Goal: Task Accomplishment & Management: Manage account settings

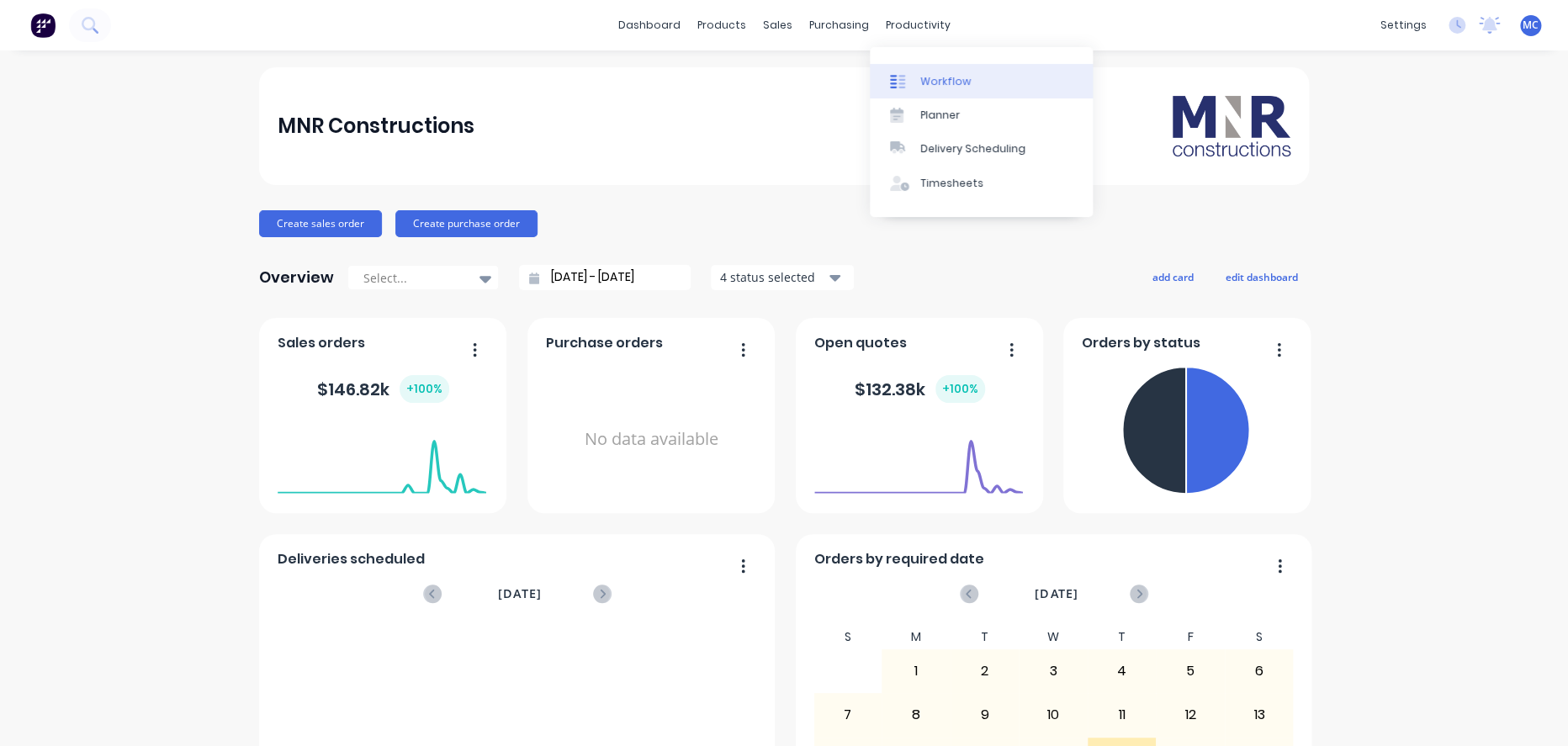
click at [948, 77] on div "Workflow" at bounding box center [945, 81] width 50 height 15
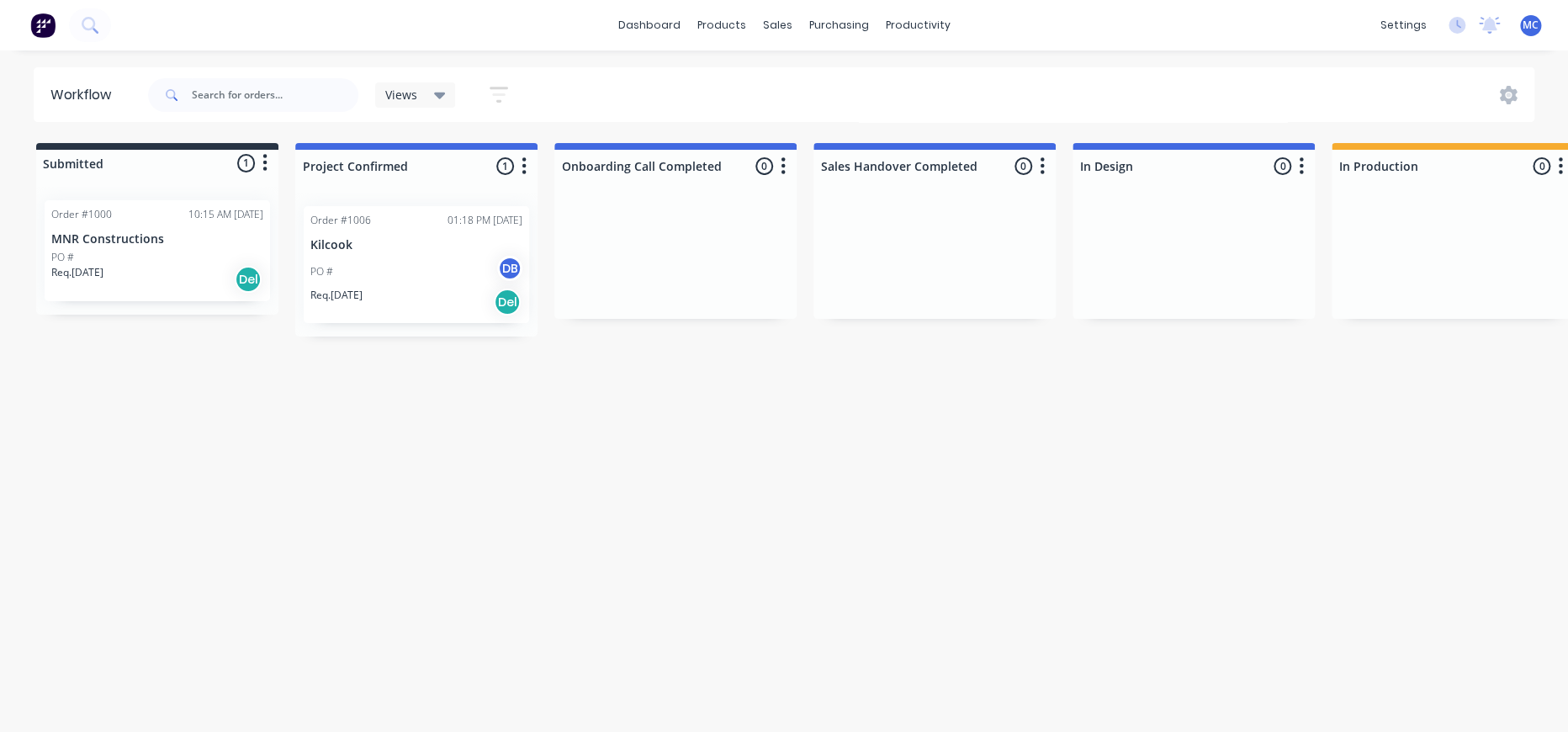
click at [463, 273] on div "PO # DB" at bounding box center [416, 272] width 212 height 32
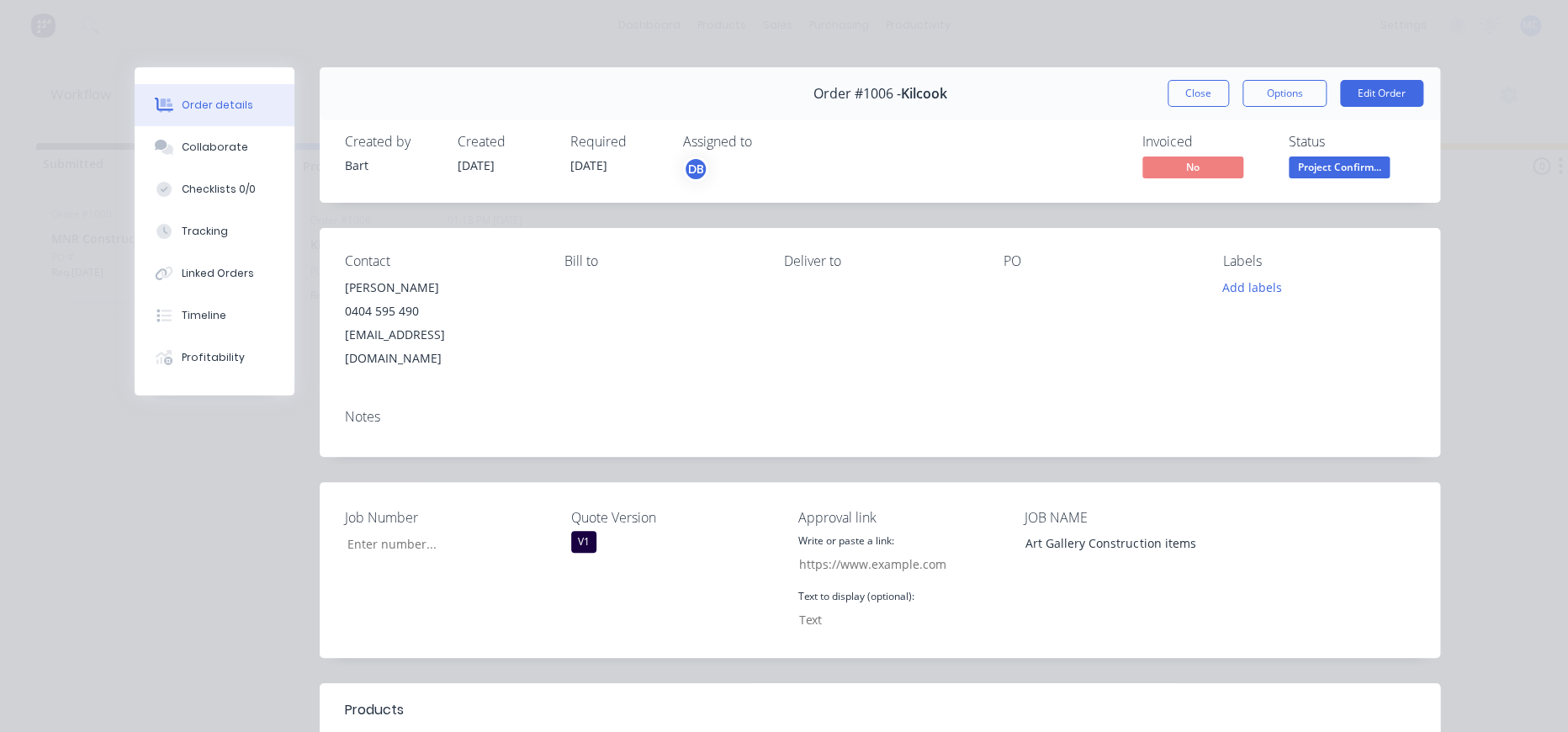
type input "1,006"
type input "[URL][DOMAIN_NAME]"
type input "CLICK HERE TO APPROVE QUOTE"
click at [1197, 101] on button "Close" at bounding box center [1198, 93] width 62 height 27
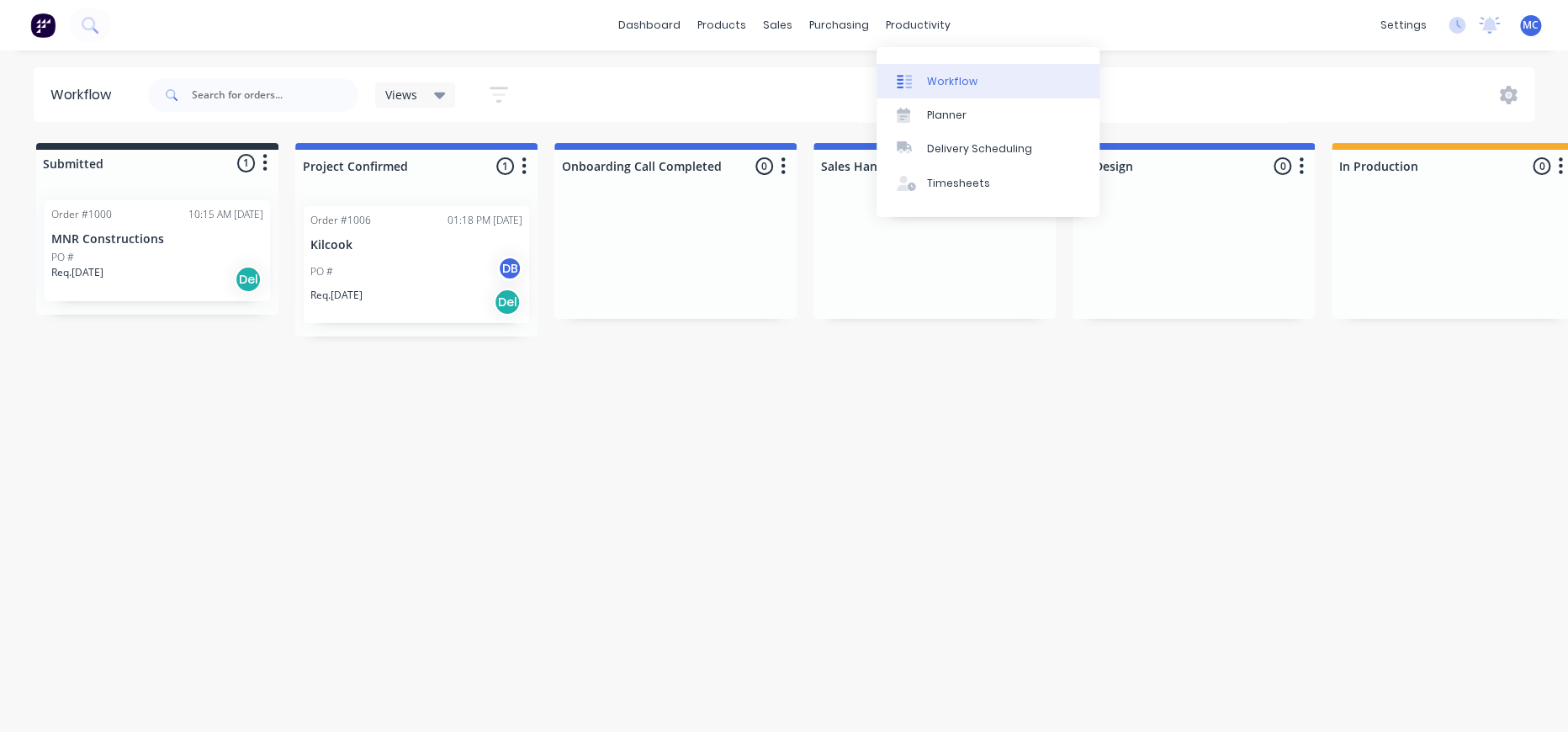
click at [933, 77] on div "Workflow" at bounding box center [952, 81] width 50 height 15
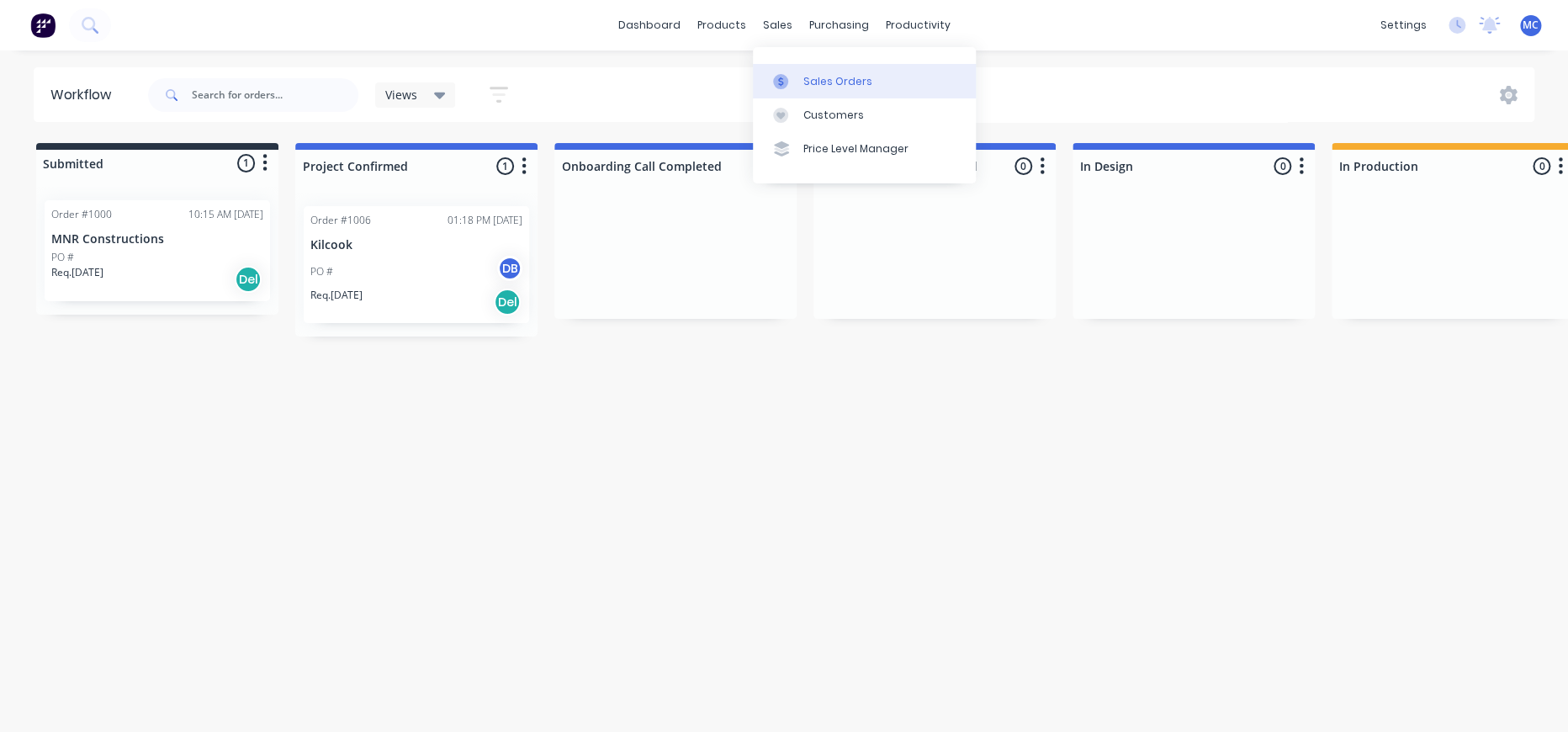
click at [808, 86] on div "Sales Orders" at bounding box center [838, 81] width 69 height 15
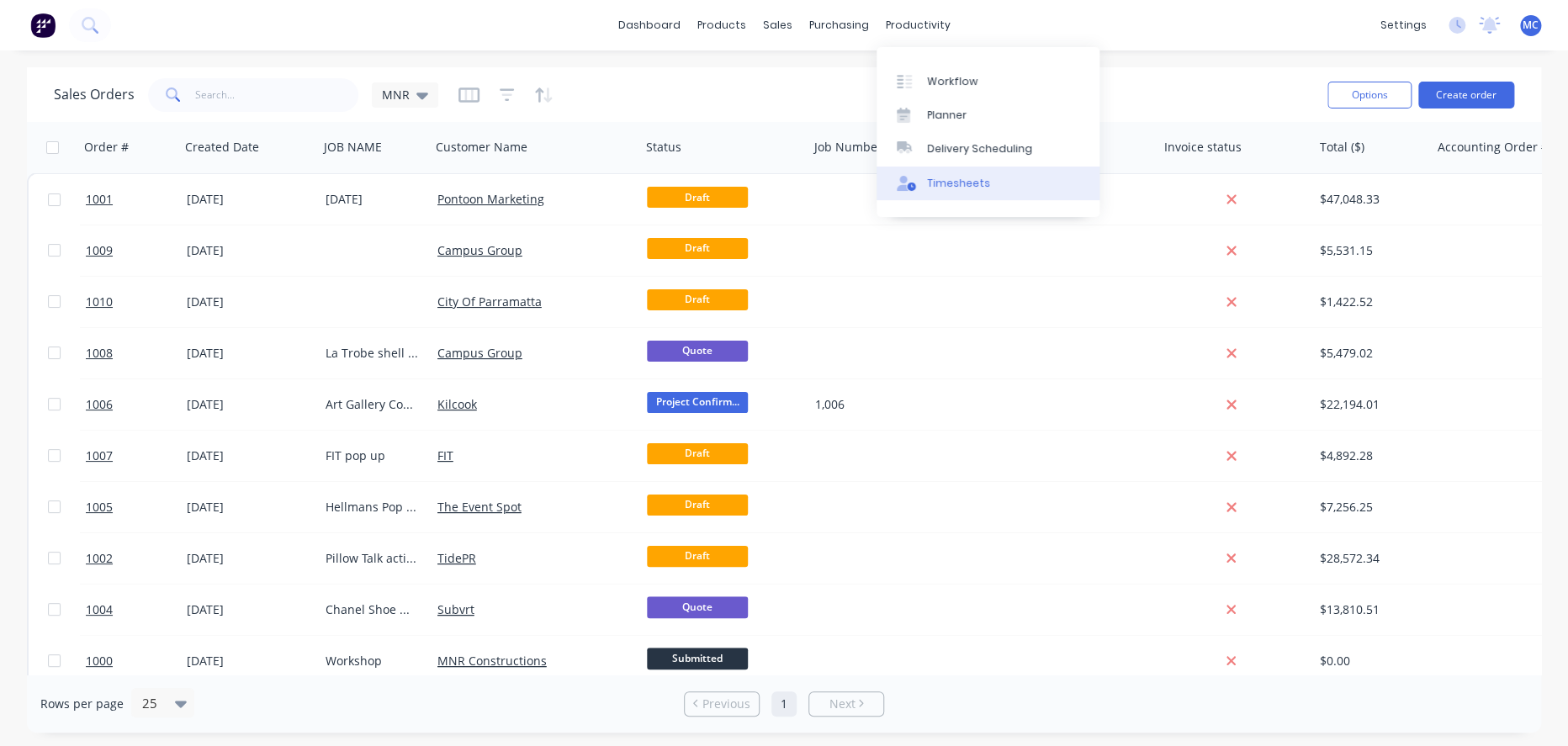
click at [976, 191] on div "Timesheets" at bounding box center [959, 182] width 63 height 15
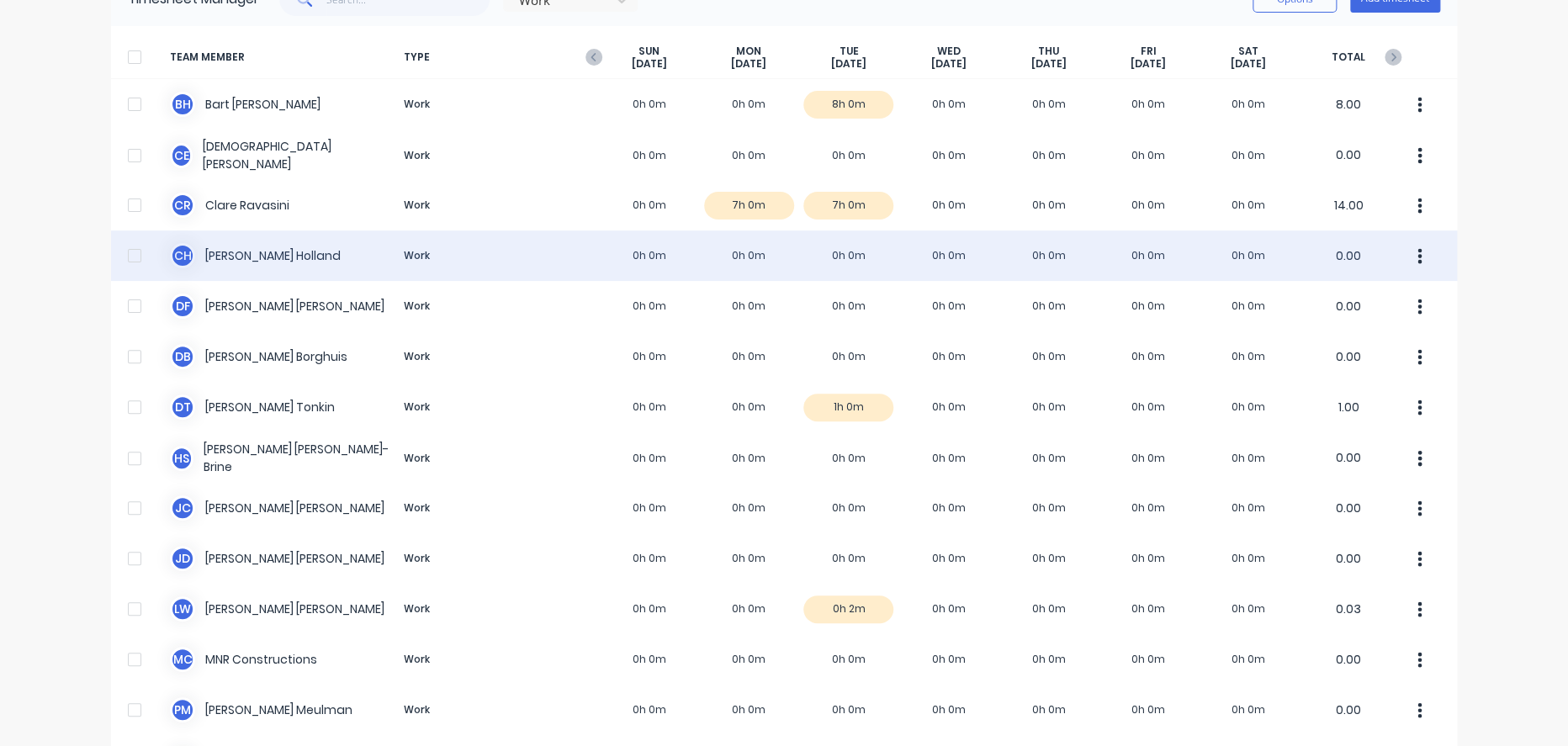
scroll to position [187, 0]
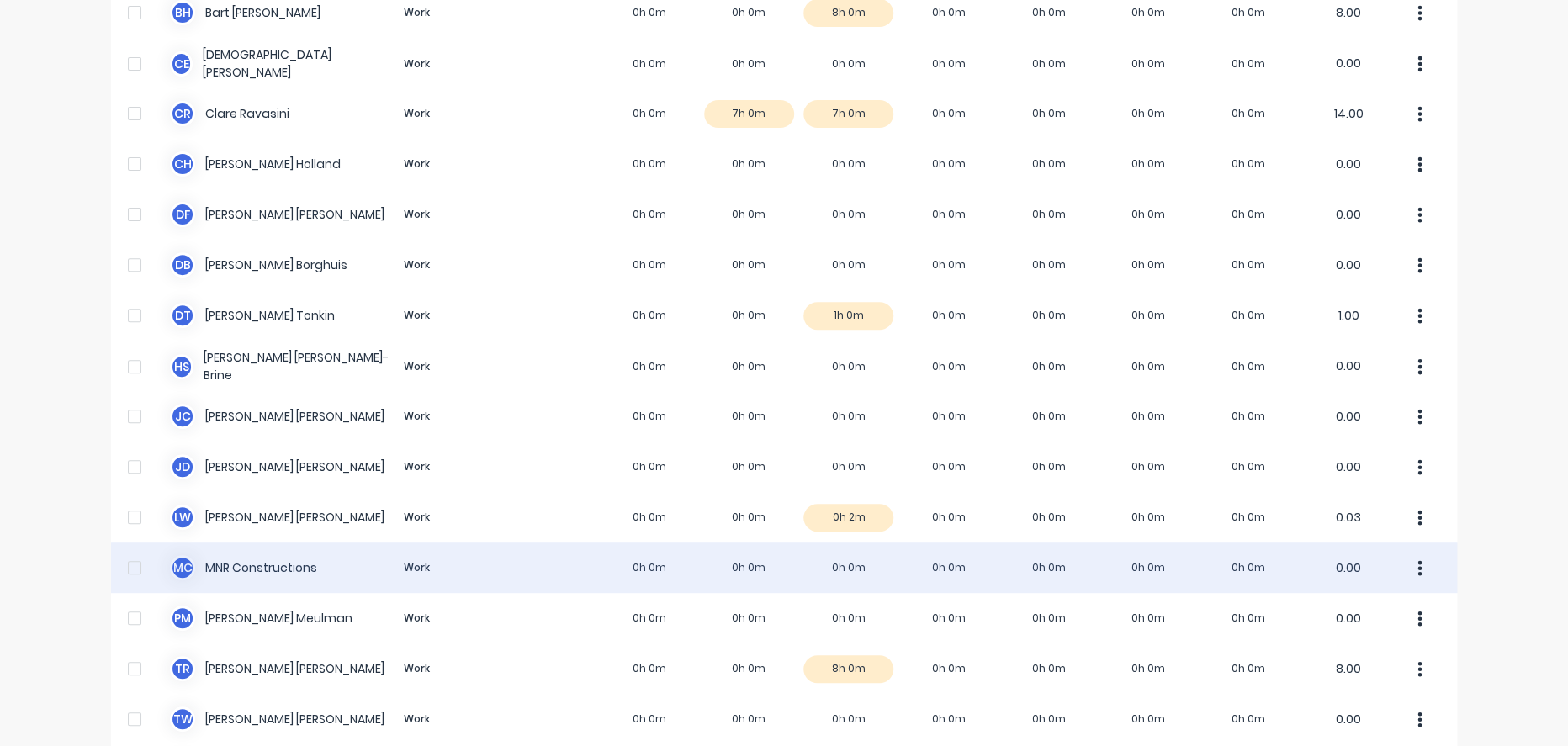
click at [1419, 575] on icon "button" at bounding box center [1420, 567] width 4 height 15
click at [273, 580] on div "M C MNR Constructions Work 0h 0m 0h 0m 0h 0m 0h 0m 0h 0m 0h 0m 0h 0m 0.00 Appro…" at bounding box center [784, 567] width 1346 height 50
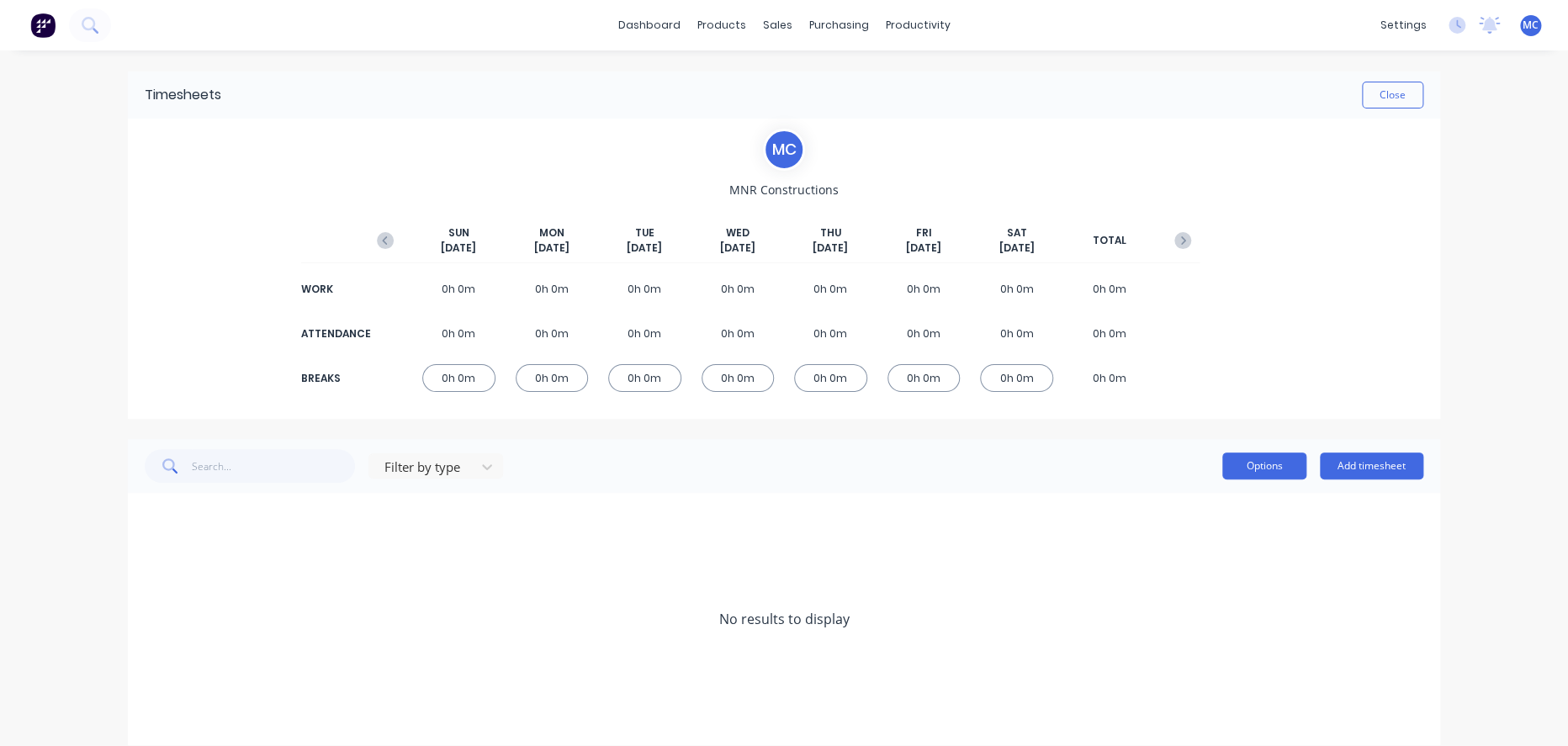
click at [1243, 479] on button "Options" at bounding box center [1265, 466] width 84 height 27
click at [822, 567] on div "No results to display" at bounding box center [784, 619] width 1312 height 252
click at [550, 387] on div "0h 0m" at bounding box center [552, 377] width 73 height 28
click at [570, 320] on div "WORK 0h 0m 0h 0m 0h 0m 0h 0m 0h 0m 0h 0m 0h 0m 0h 0m ATTENDANCE 0h 0m 0h 0m 0h …" at bounding box center [784, 334] width 831 height 127
click at [544, 347] on div "0h 0m" at bounding box center [552, 333] width 73 height 28
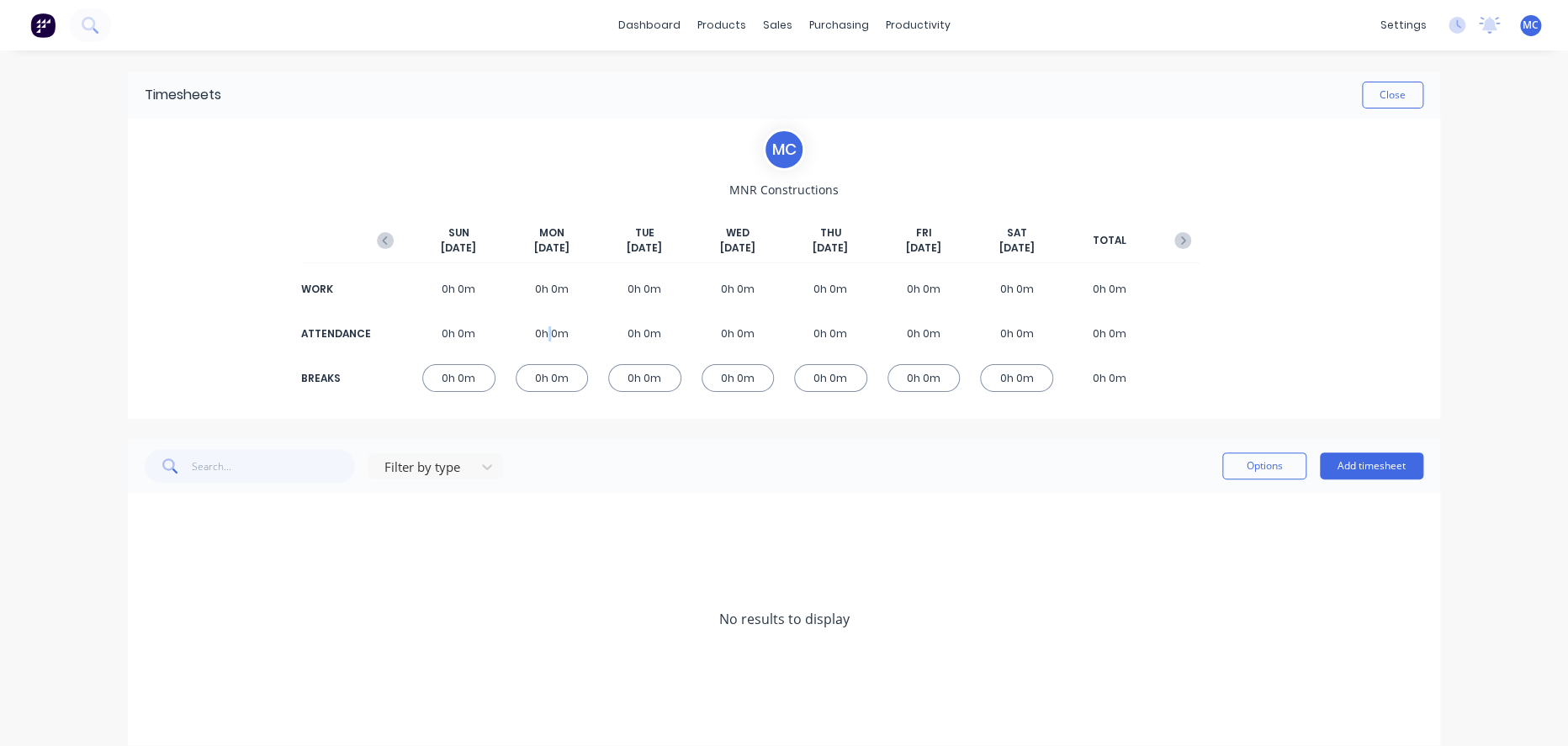
click at [542, 347] on div "0h 0m" at bounding box center [552, 333] width 73 height 28
click at [479, 341] on div "0h 0m" at bounding box center [459, 333] width 73 height 28
click at [1262, 475] on button "Options" at bounding box center [1265, 466] width 84 height 27
click at [957, 188] on div "Timesheets" at bounding box center [951, 182] width 63 height 15
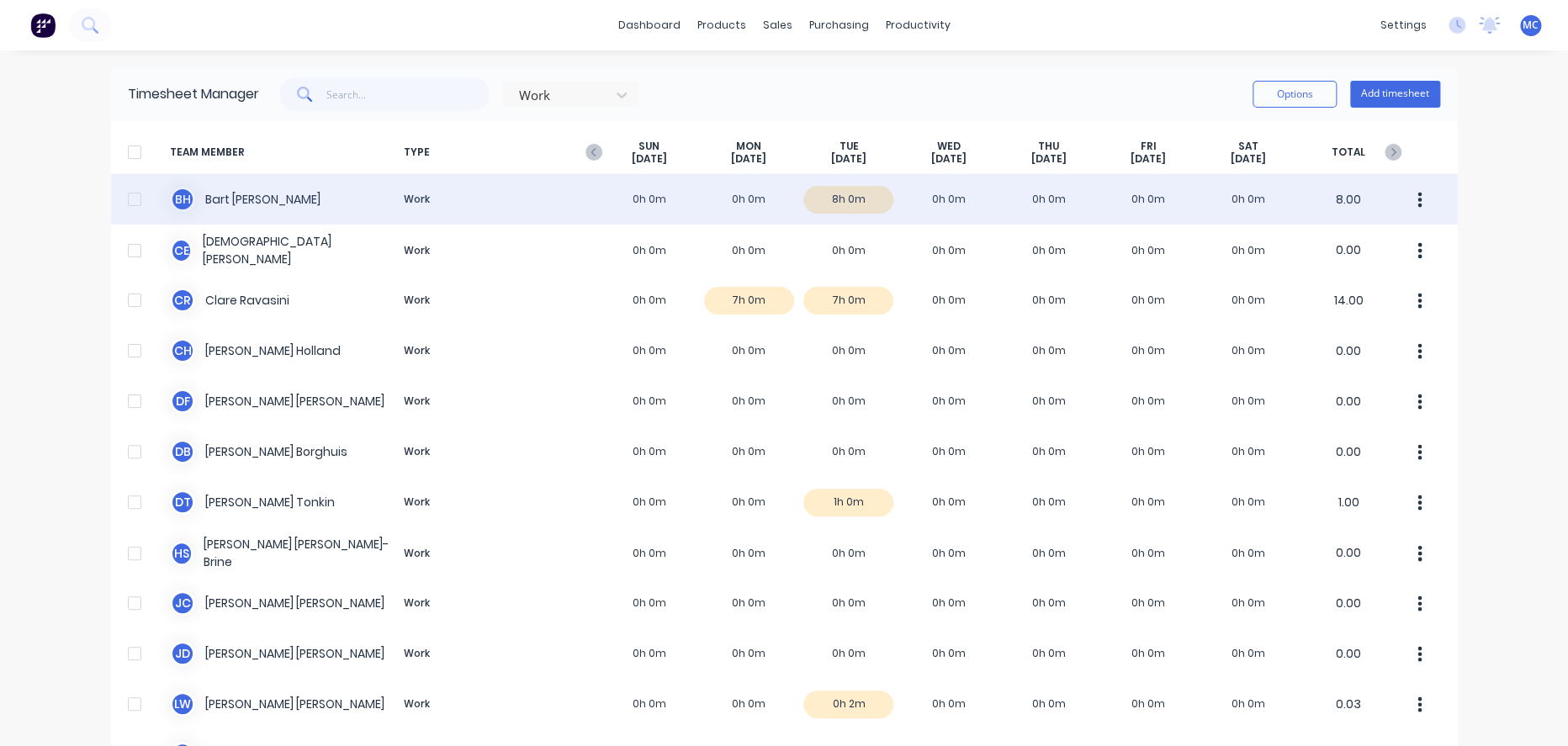
click at [1418, 202] on icon "button" at bounding box center [1419, 199] width 4 height 19
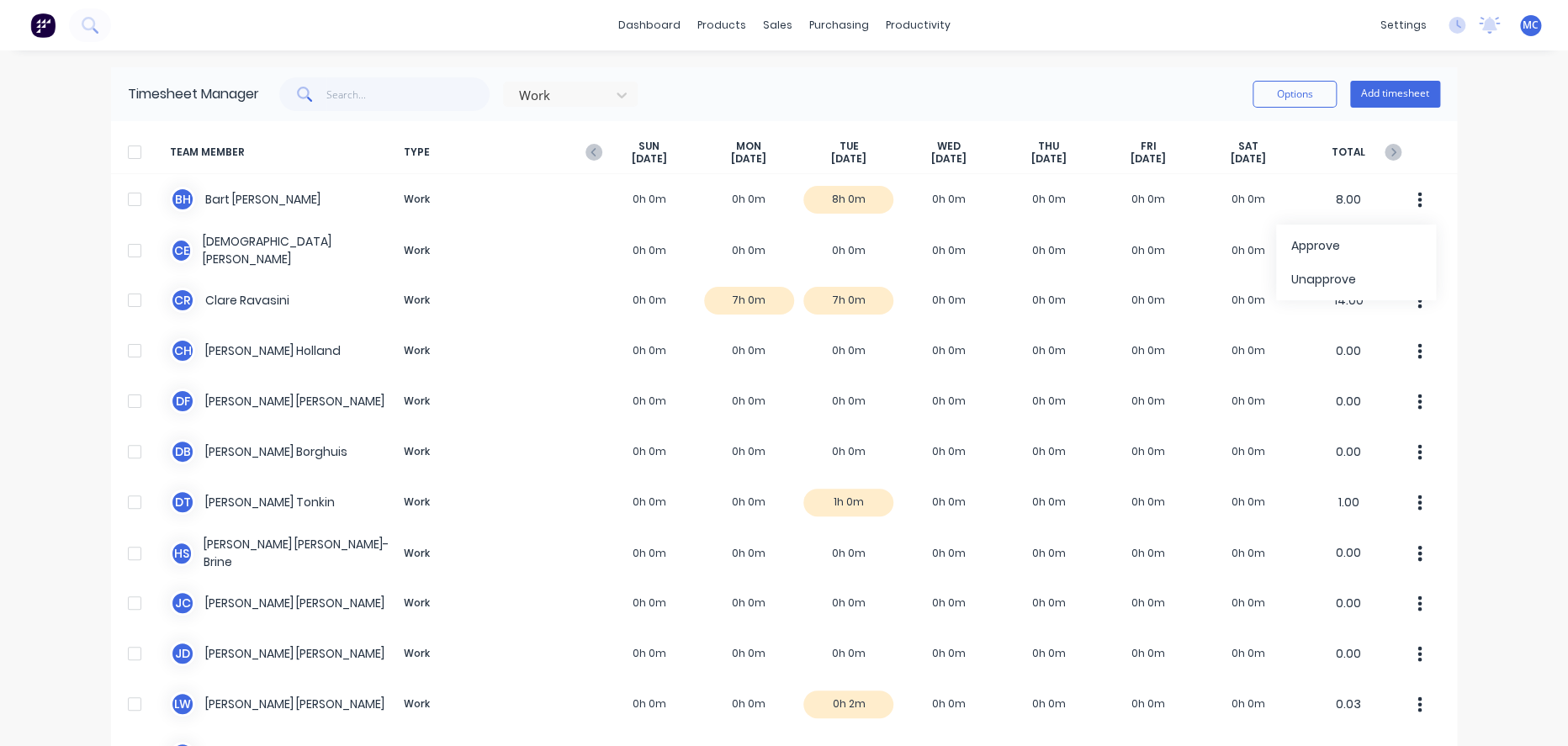
click at [1493, 200] on div "dashboard products sales purchasing productivity dashboard products Product Cat…" at bounding box center [784, 373] width 1568 height 746
click at [931, 187] on div "Timesheets" at bounding box center [951, 182] width 63 height 15
click at [965, 200] on link "Timesheets" at bounding box center [981, 183] width 223 height 34
